Goal: Task Accomplishment & Management: Manage account settings

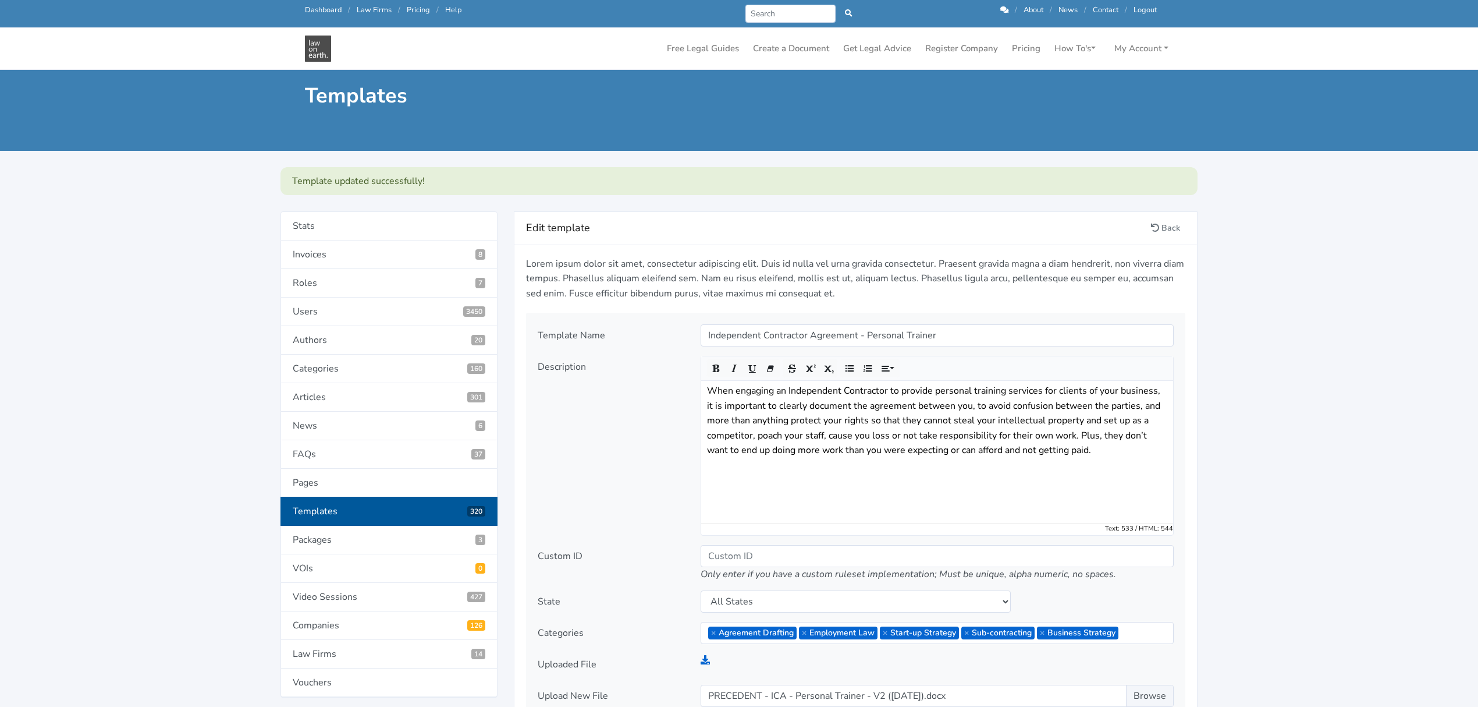
scroll to position [1009, 0]
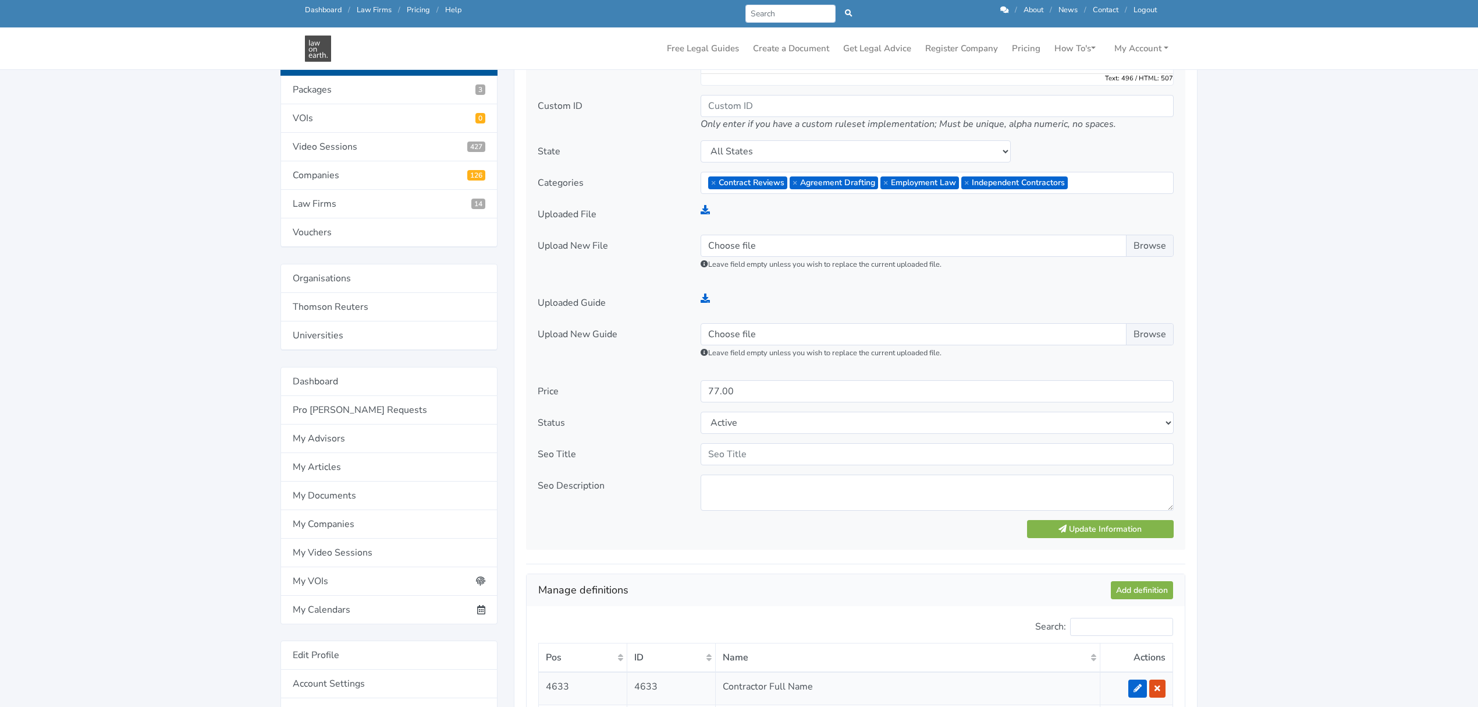
scroll to position [464, 0]
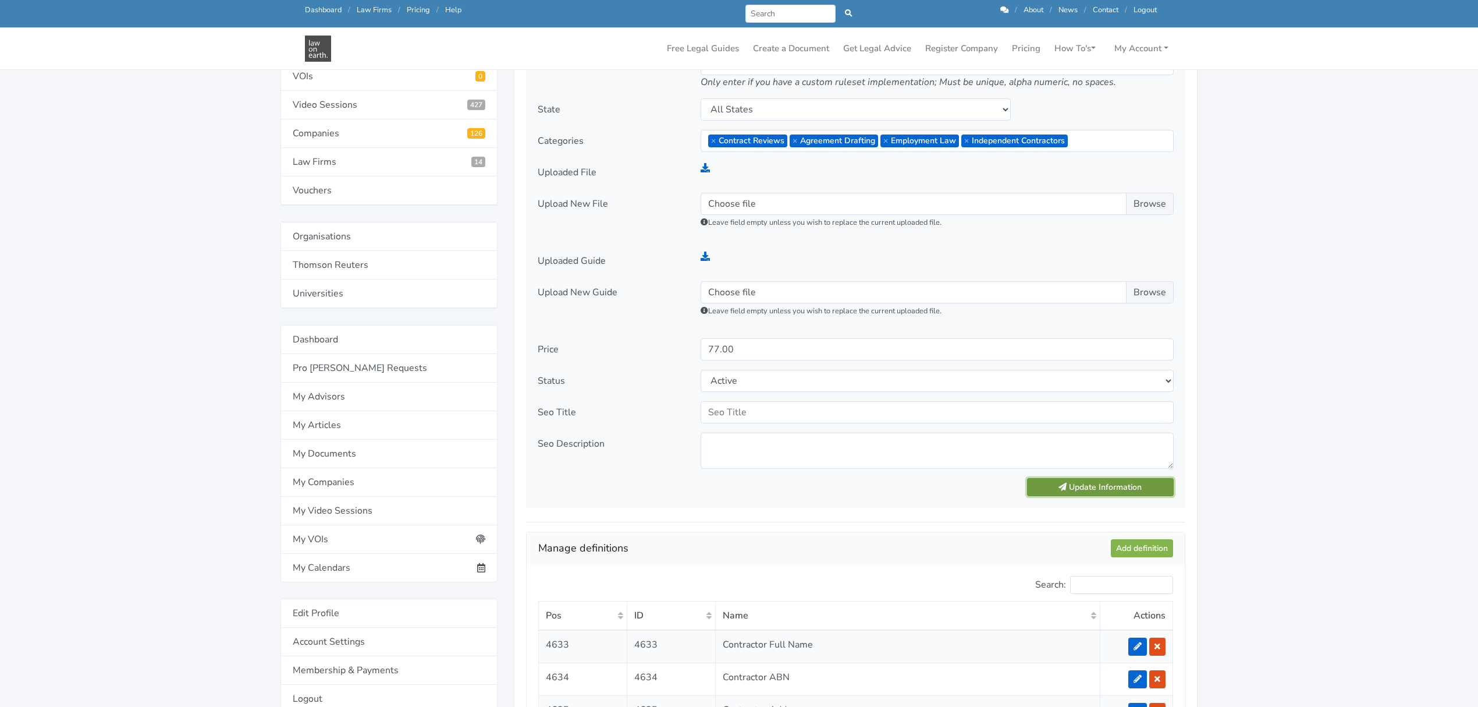
click at [1070, 481] on button "Update Information" at bounding box center [1100, 487] width 147 height 18
